Goal: Task Accomplishment & Management: Use online tool/utility

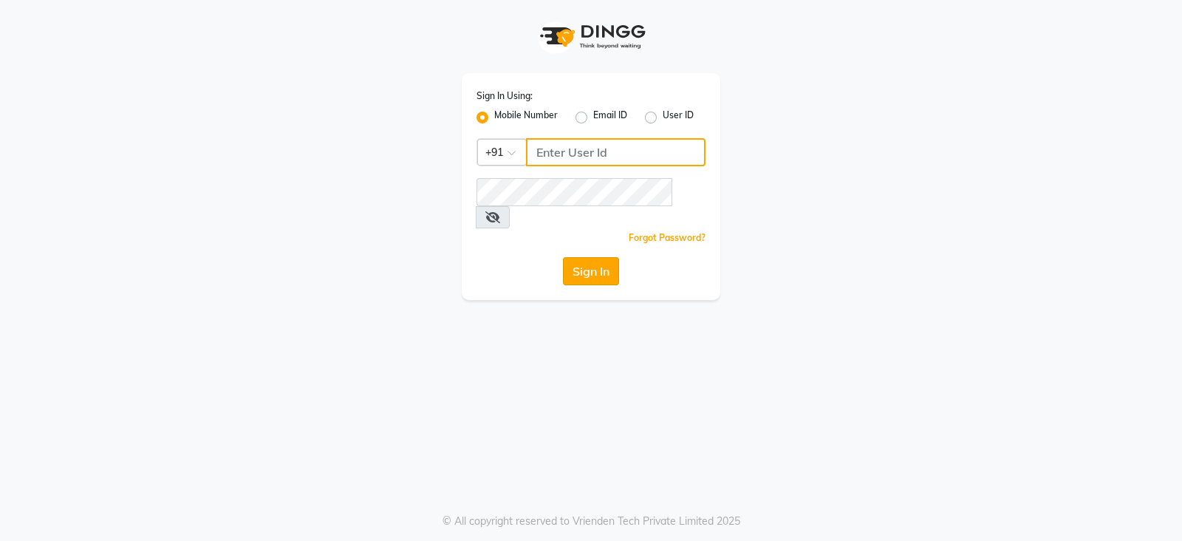
type input "9949413104"
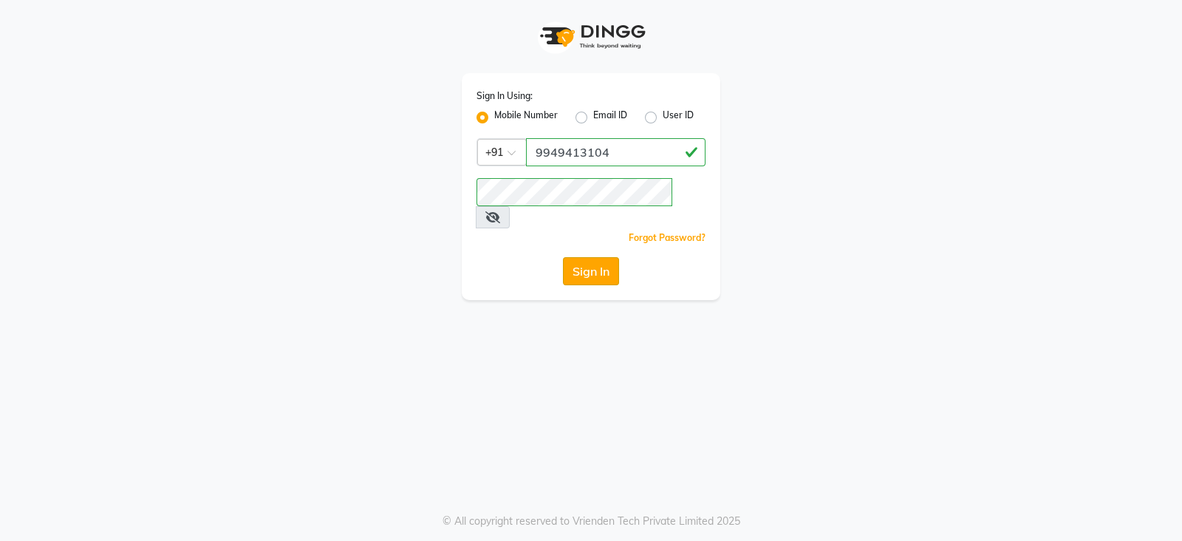
click at [593, 257] on button "Sign In" at bounding box center [591, 271] width 56 height 28
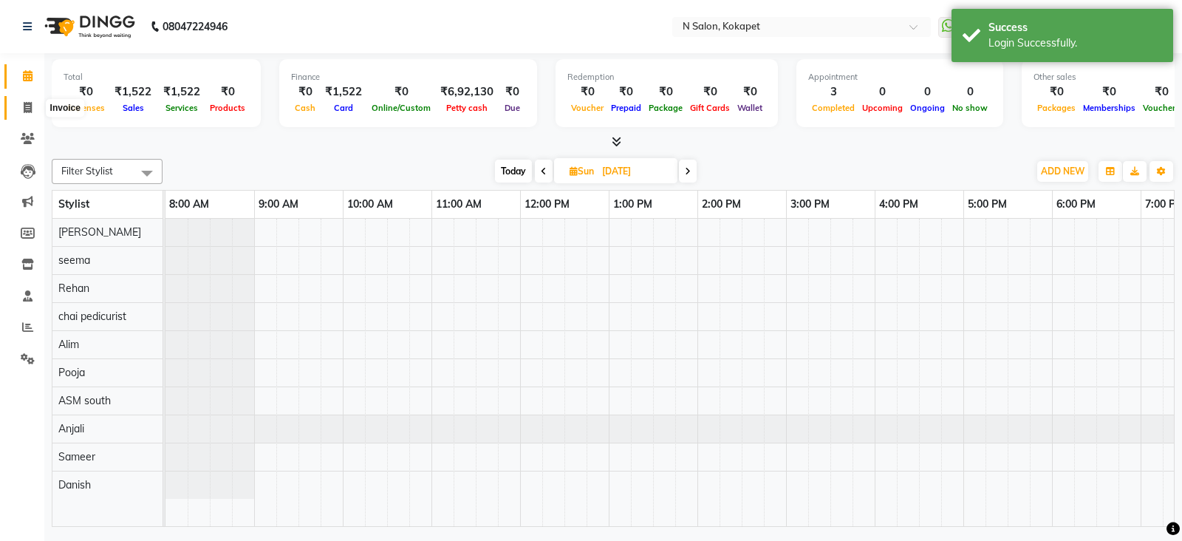
click at [17, 109] on span at bounding box center [28, 108] width 26 height 17
select select "service"
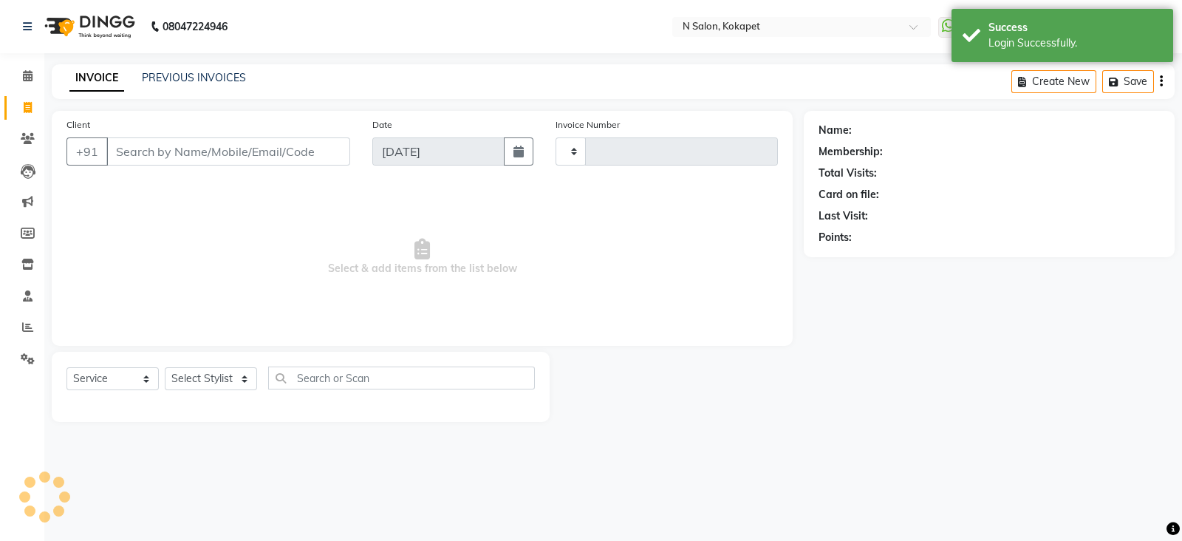
type input "1351"
select select "7256"
click at [152, 151] on input "Client" at bounding box center [228, 151] width 244 height 28
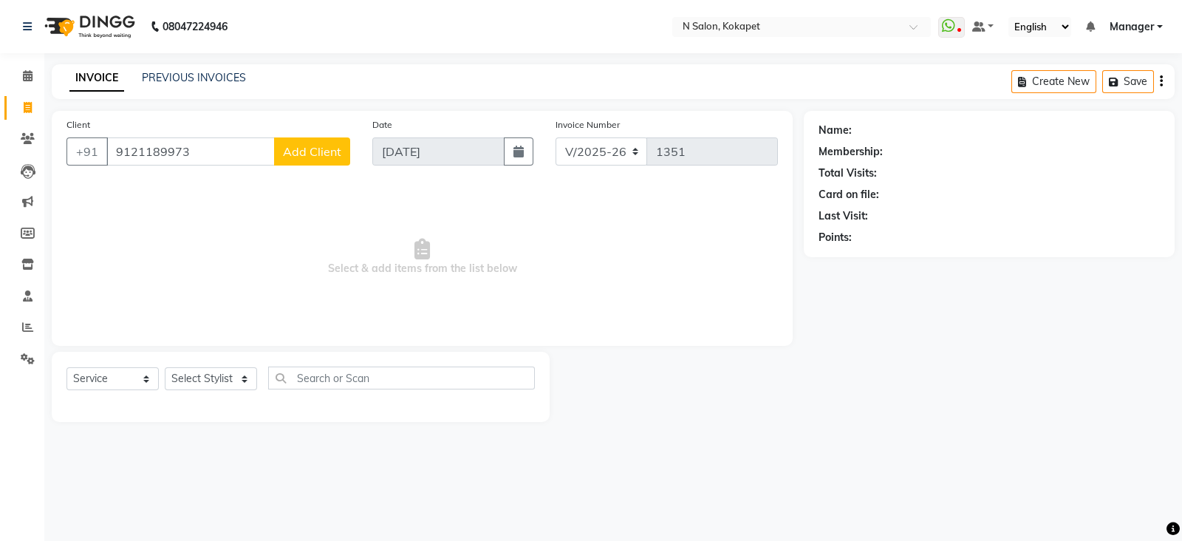
type input "9121189973"
click at [310, 155] on span "Add Client" at bounding box center [312, 151] width 58 height 15
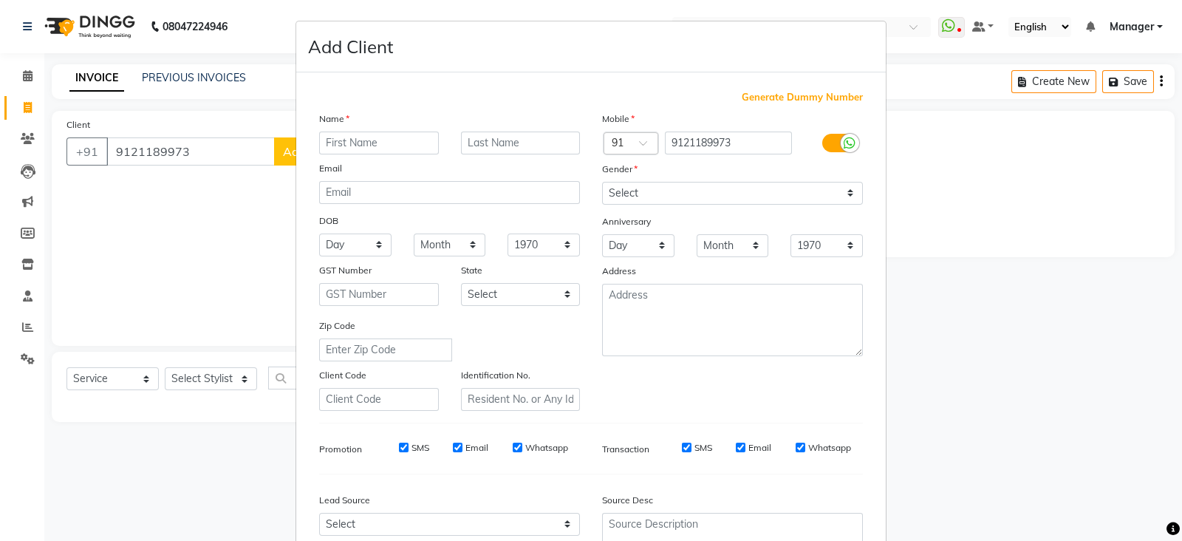
click at [405, 148] on input "text" at bounding box center [379, 142] width 120 height 23
type input "krishna"
click at [633, 190] on select "Select [DEMOGRAPHIC_DATA] [DEMOGRAPHIC_DATA] Other Prefer Not To Say" at bounding box center [732, 193] width 261 height 23
select select "[DEMOGRAPHIC_DATA]"
click at [602, 182] on select "Select [DEMOGRAPHIC_DATA] [DEMOGRAPHIC_DATA] Other Prefer Not To Say" at bounding box center [732, 193] width 261 height 23
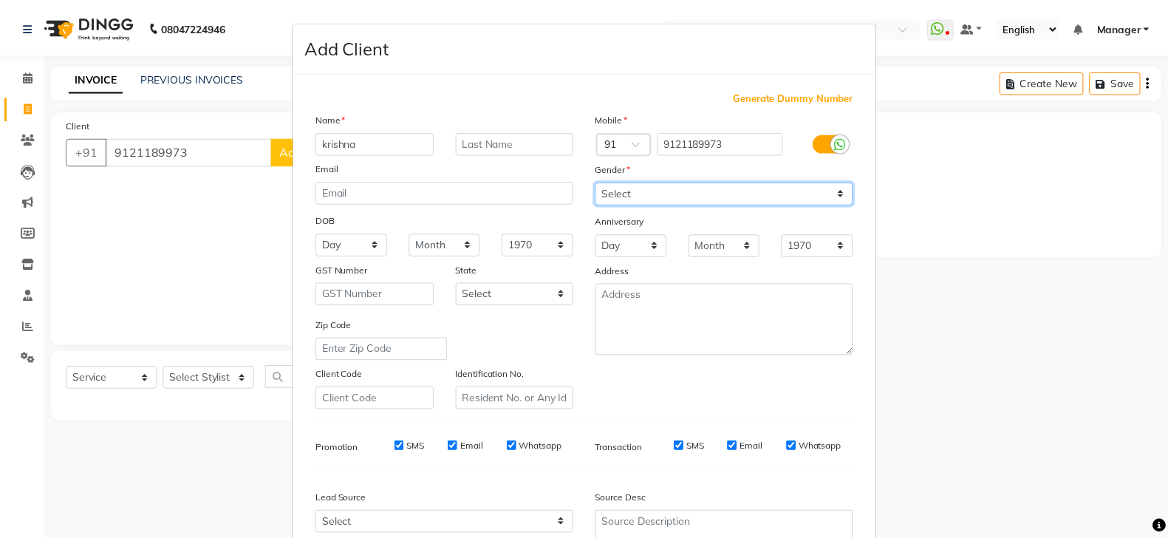
scroll to position [149, 0]
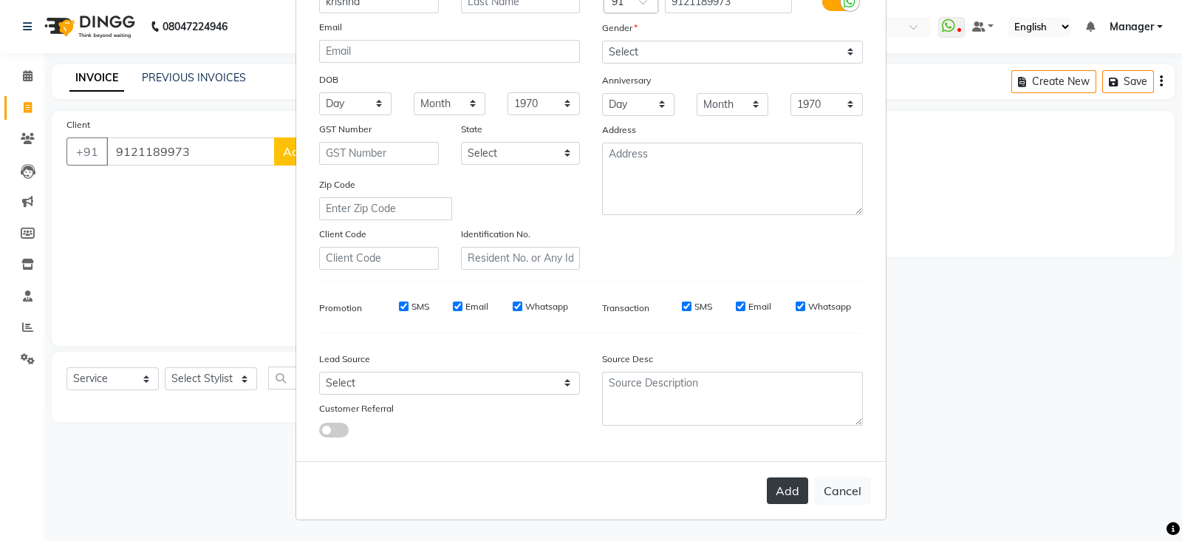
click at [788, 491] on button "Add" at bounding box center [787, 490] width 41 height 27
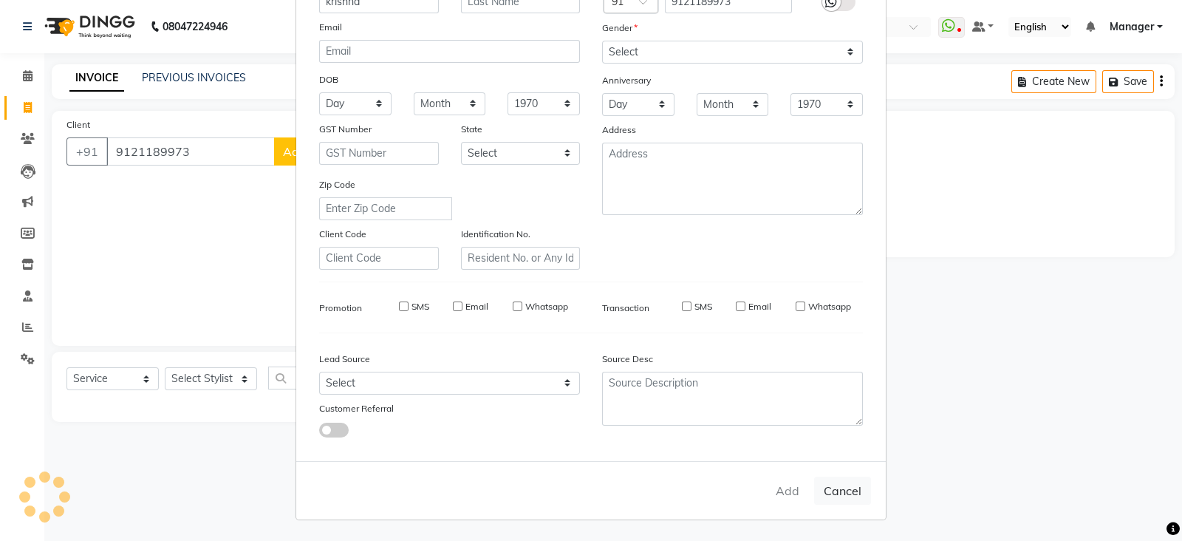
select select
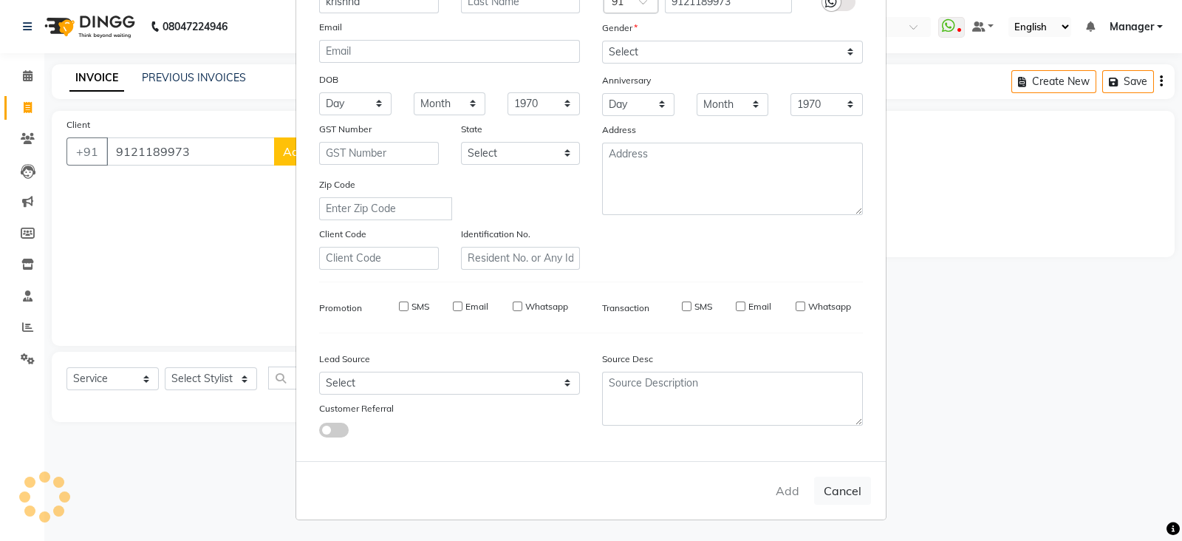
select select
checkbox input "false"
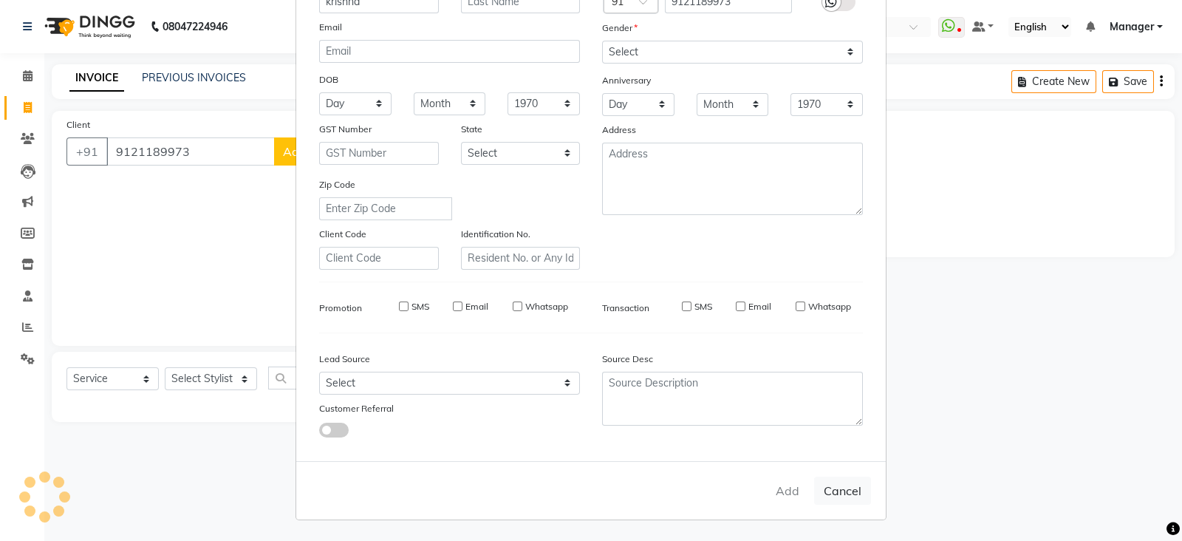
checkbox input "false"
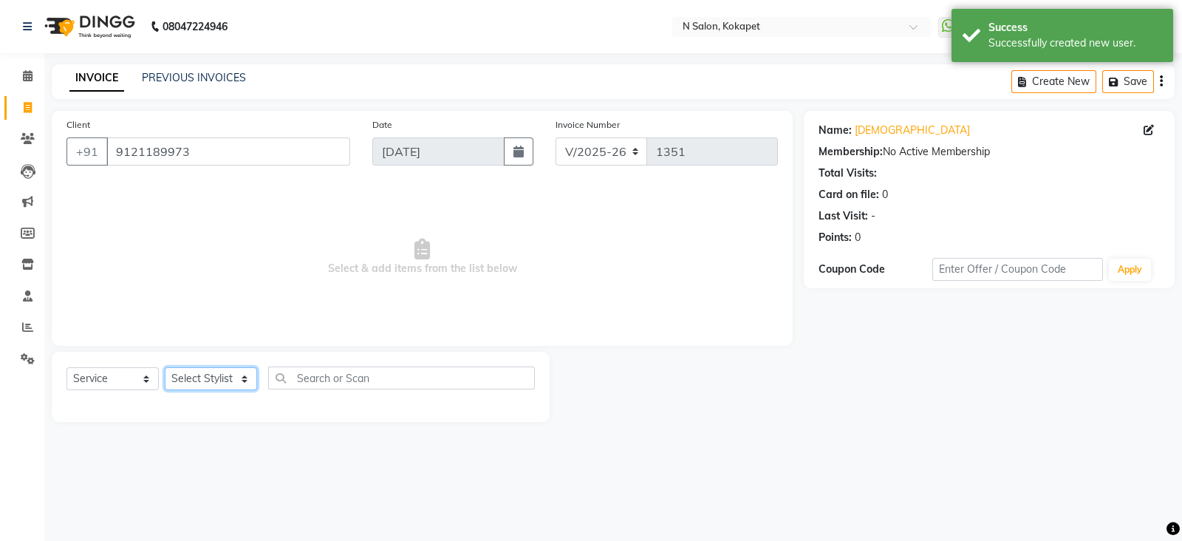
click at [230, 377] on select "Select Stylist [PERSON_NAME] ASM south [PERSON_NAME] pedicurist [DEMOGRAPHIC_DA…" at bounding box center [211, 378] width 92 height 23
select select "70889"
click at [165, 368] on select "Select Stylist [PERSON_NAME] ASM south [PERSON_NAME] pedicurist [DEMOGRAPHIC_DA…" at bounding box center [211, 378] width 92 height 23
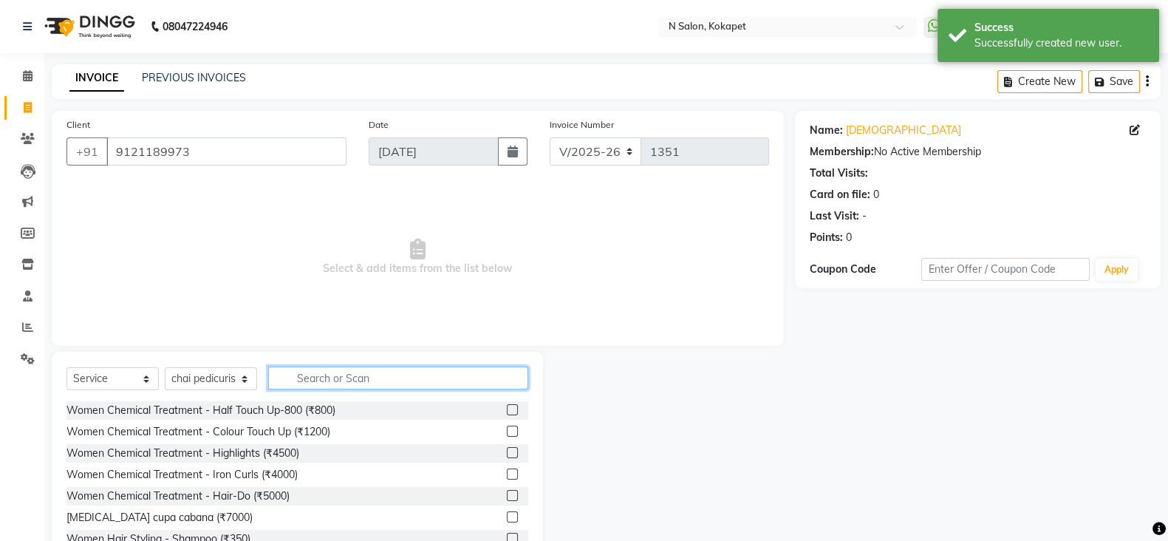
click at [383, 377] on input "text" at bounding box center [398, 377] width 260 height 23
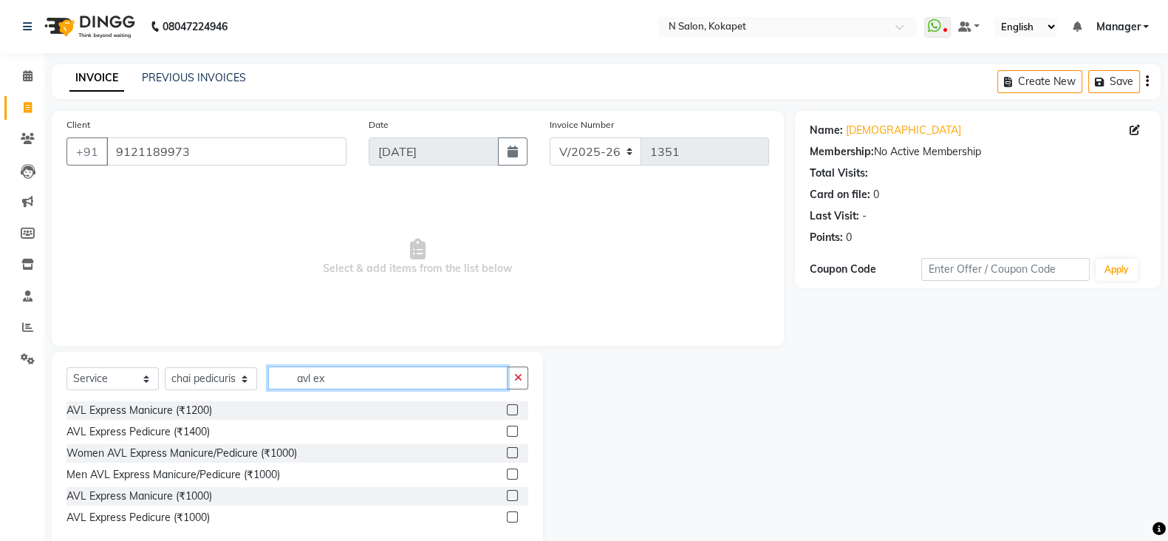
type input "avl ex"
click at [516, 451] on label at bounding box center [512, 452] width 11 height 11
click at [516, 451] on input "checkbox" at bounding box center [512, 453] width 10 height 10
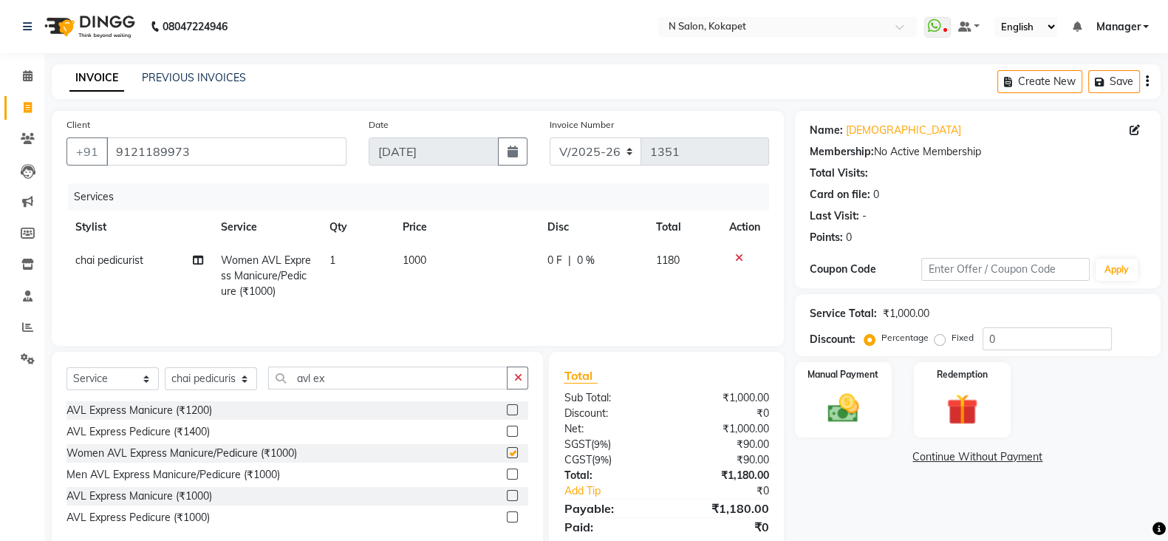
checkbox input "false"
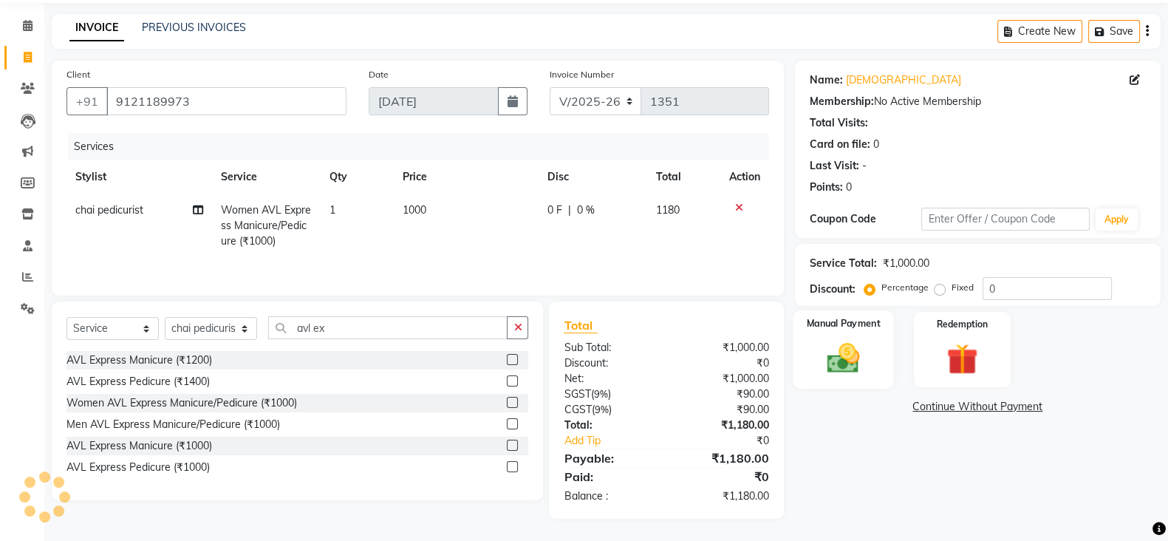
click at [855, 357] on img at bounding box center [843, 357] width 52 height 37
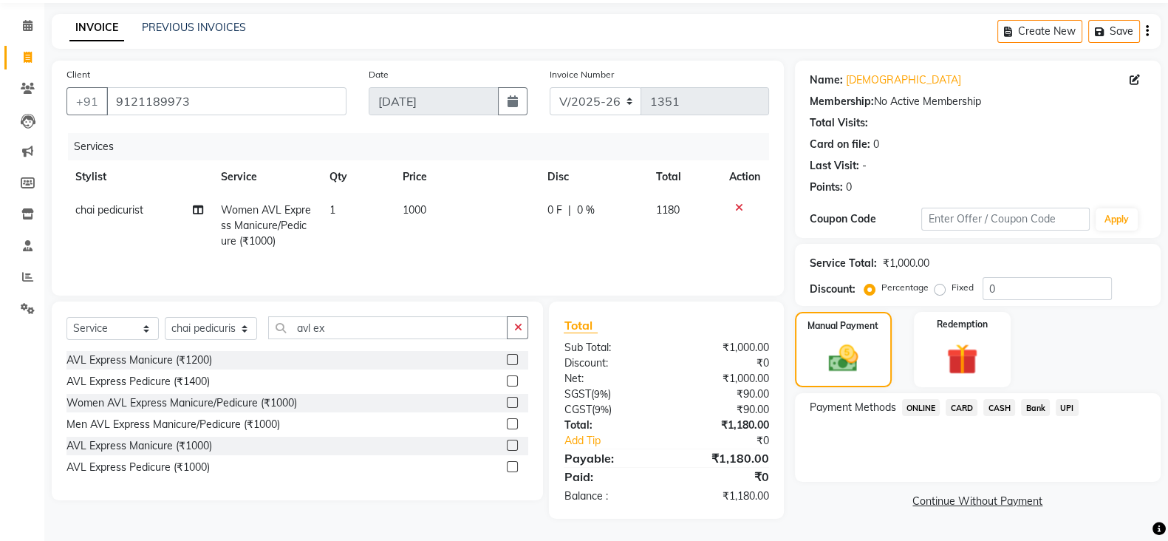
click at [927, 409] on span "ONLINE" at bounding box center [921, 407] width 38 height 17
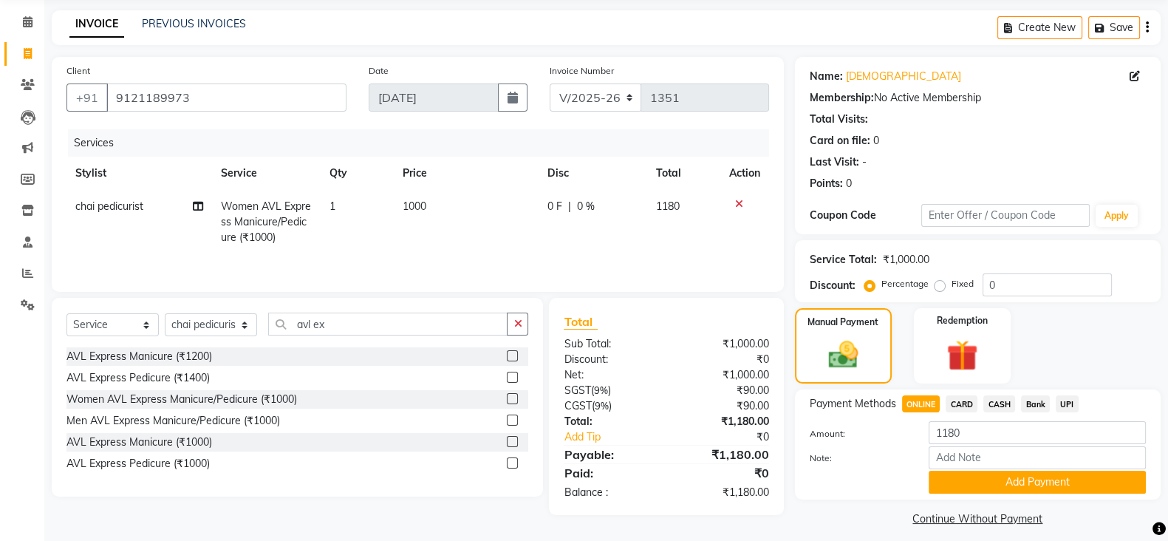
scroll to position [66, 0]
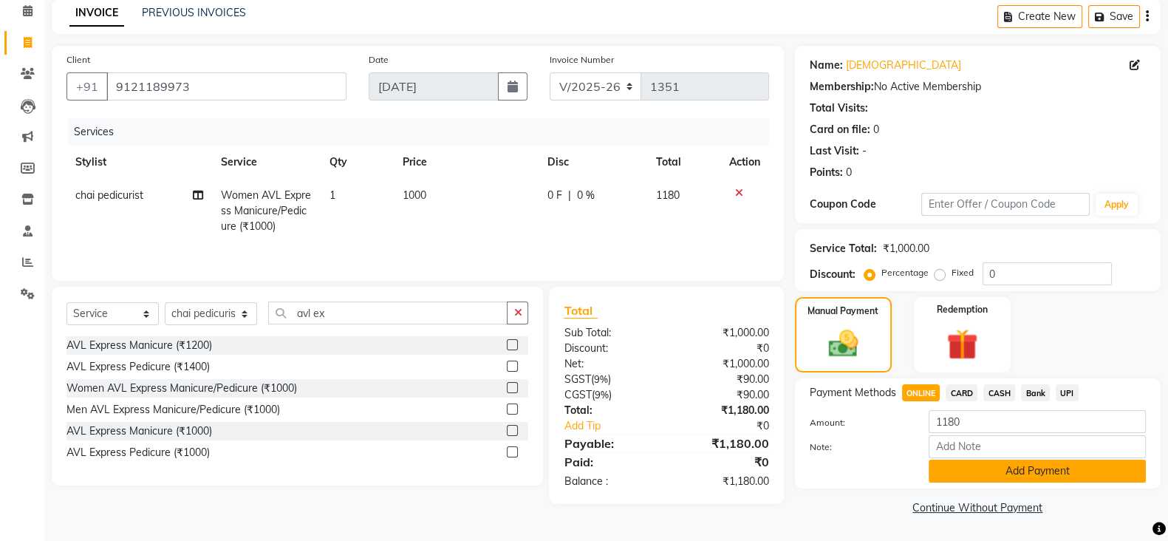
click at [1008, 474] on button "Add Payment" at bounding box center [1037, 470] width 217 height 23
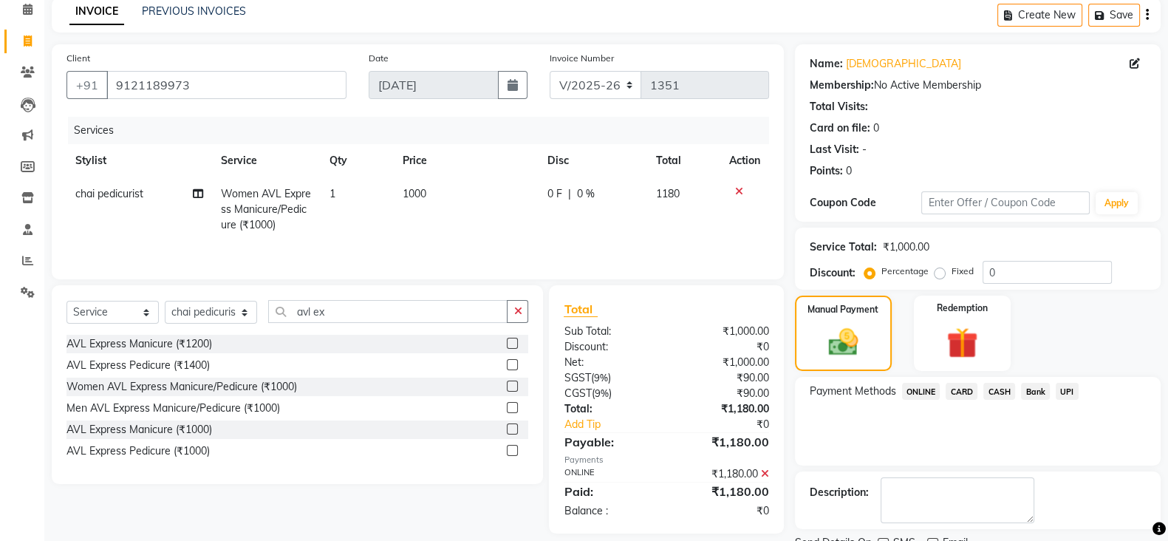
scroll to position [126, 0]
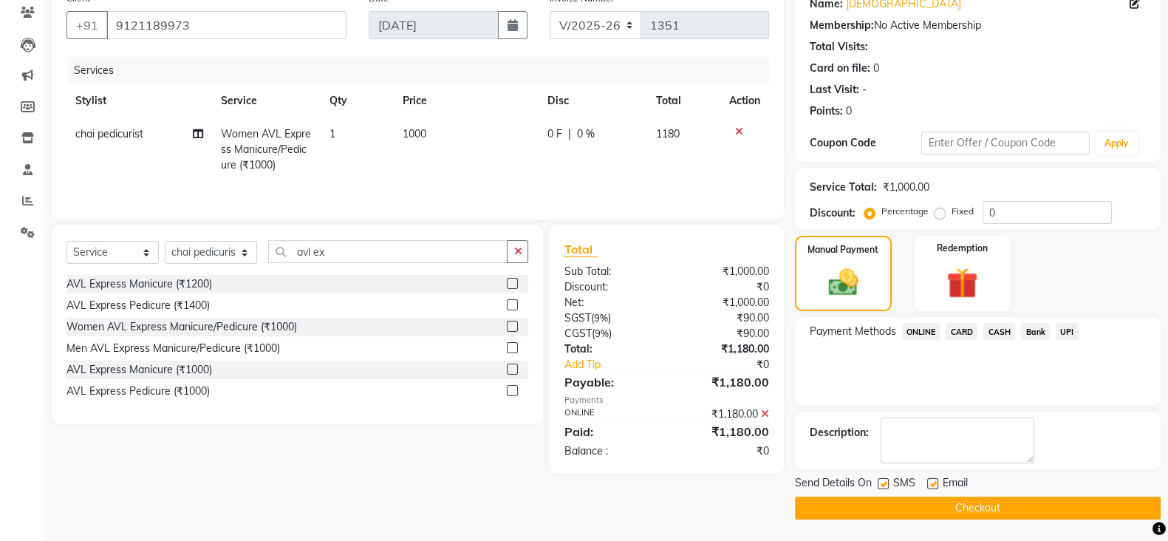
click at [991, 514] on button "Checkout" at bounding box center [978, 507] width 366 height 23
